Goal: Transaction & Acquisition: Purchase product/service

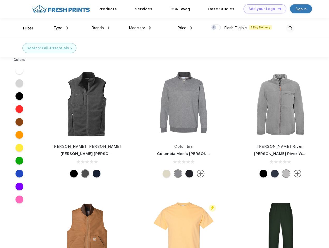
click at [263, 9] on link "Add your Logo Design Tool" at bounding box center [265, 8] width 43 height 9
click at [0, 0] on div "Design Tool" at bounding box center [0, 0] width 0 height 0
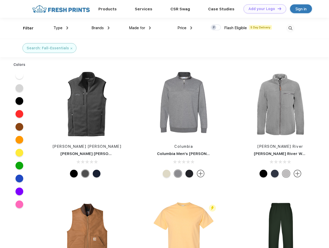
click at [277, 9] on link "Add your Logo Design Tool" at bounding box center [265, 8] width 43 height 9
click at [25, 28] on div "Filter" at bounding box center [28, 28] width 11 height 6
click at [61, 28] on span "Type" at bounding box center [57, 28] width 9 height 5
click at [100, 28] on span "Brands" at bounding box center [97, 28] width 12 height 5
click at [140, 28] on span "Made for" at bounding box center [137, 28] width 16 height 5
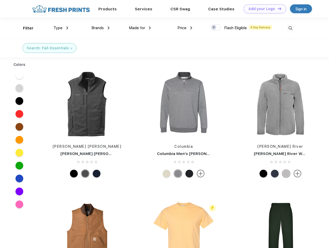
click at [185, 28] on span "Price" at bounding box center [181, 28] width 9 height 5
click at [216, 28] on div at bounding box center [216, 28] width 10 height 6
click at [214, 28] on input "checkbox" at bounding box center [212, 25] width 3 height 3
click at [290, 28] on img at bounding box center [290, 28] width 9 height 9
